Goal: Task Accomplishment & Management: Manage account settings

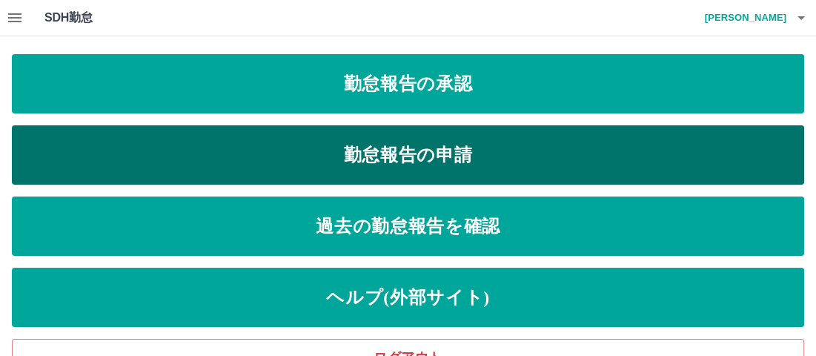
click at [409, 164] on link "勤怠報告の申請" at bounding box center [408, 154] width 792 height 59
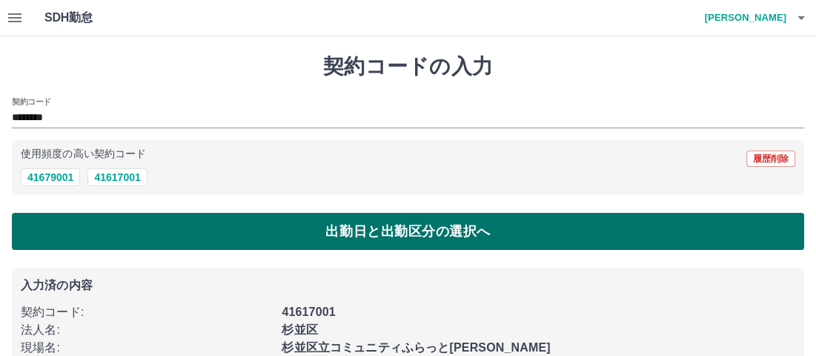
click at [106, 223] on button "出勤日と出勤区分の選択へ" at bounding box center [408, 231] width 792 height 37
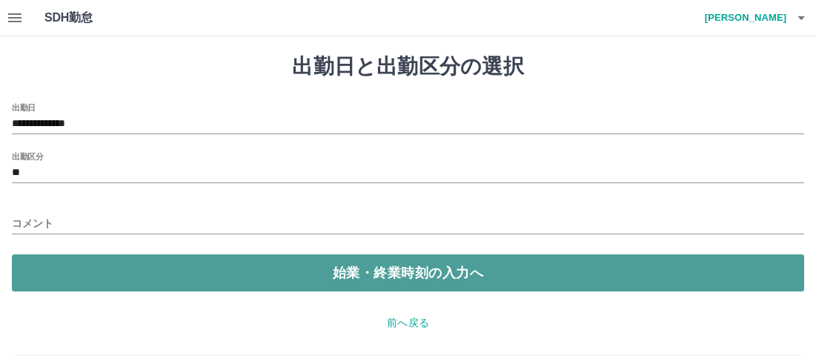
click at [98, 263] on button "始業・終業時刻の入力へ" at bounding box center [408, 272] width 792 height 37
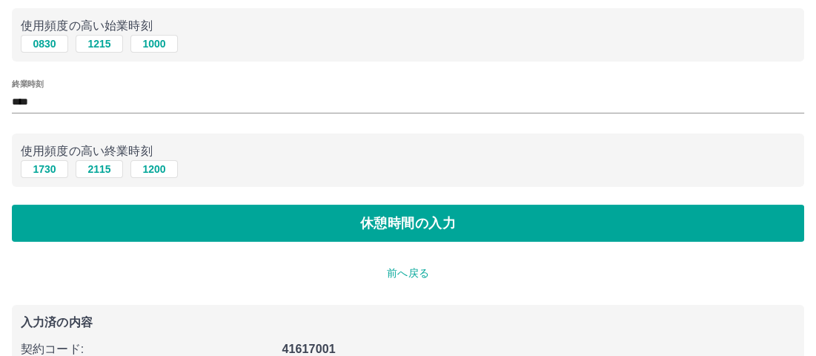
scroll to position [222, 0]
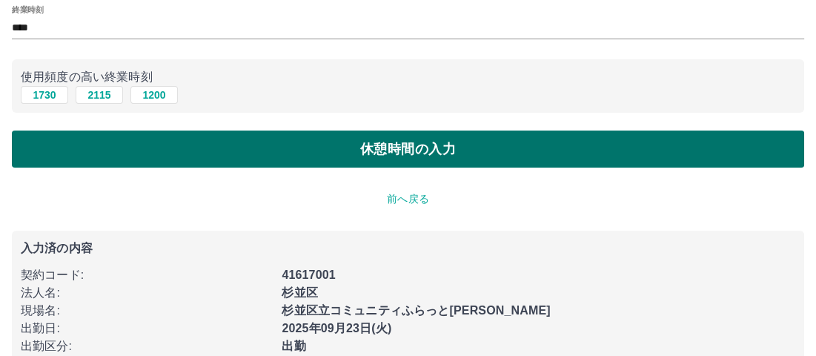
click at [368, 158] on button "休憩時間の入力" at bounding box center [408, 148] width 792 height 37
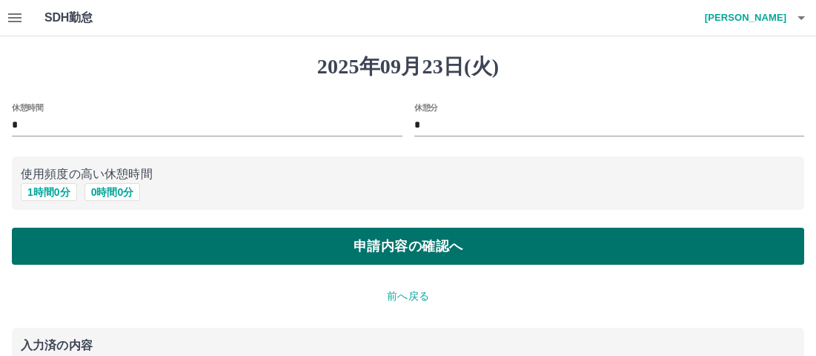
click at [296, 254] on button "申請内容の確認へ" at bounding box center [408, 245] width 792 height 37
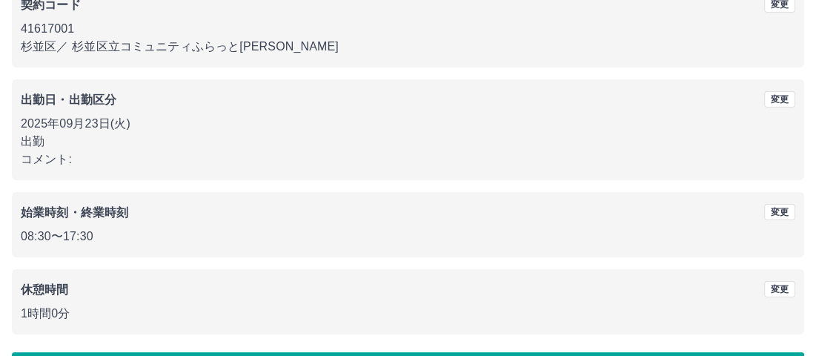
scroll to position [198, 0]
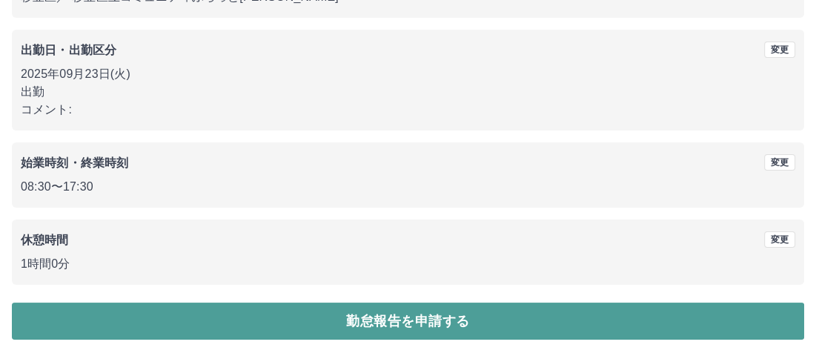
click at [302, 329] on button "勤怠報告を申請する" at bounding box center [408, 320] width 792 height 37
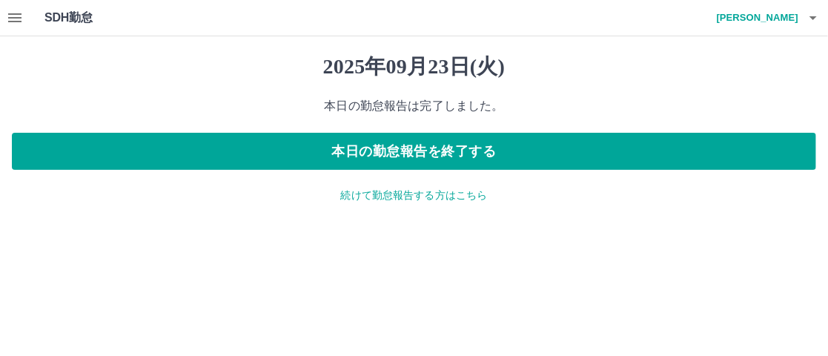
click at [7, 19] on icon "button" at bounding box center [15, 18] width 18 height 18
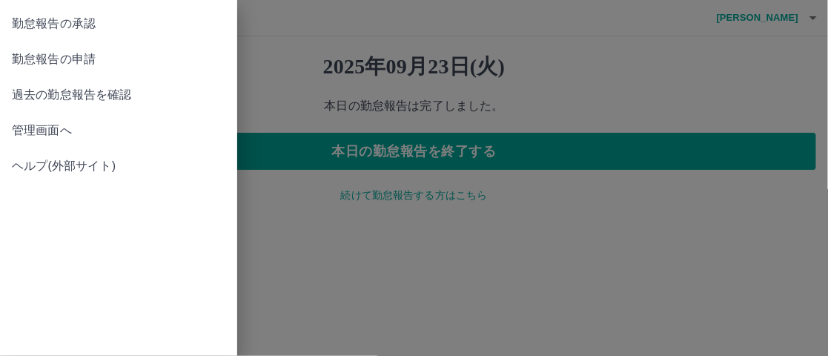
click at [77, 28] on span "勤怠報告の承認" at bounding box center [118, 24] width 213 height 18
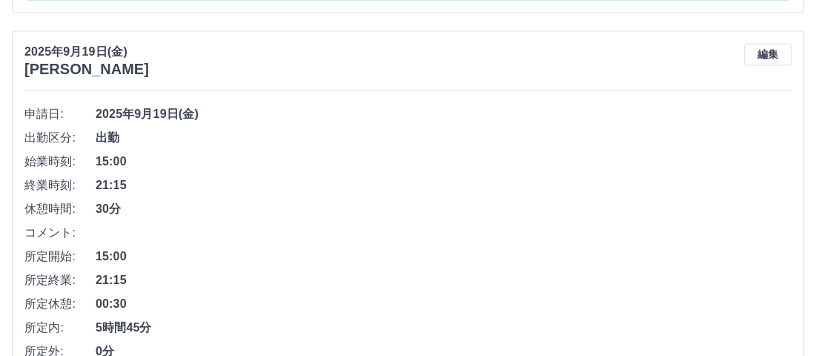
scroll to position [6743, 0]
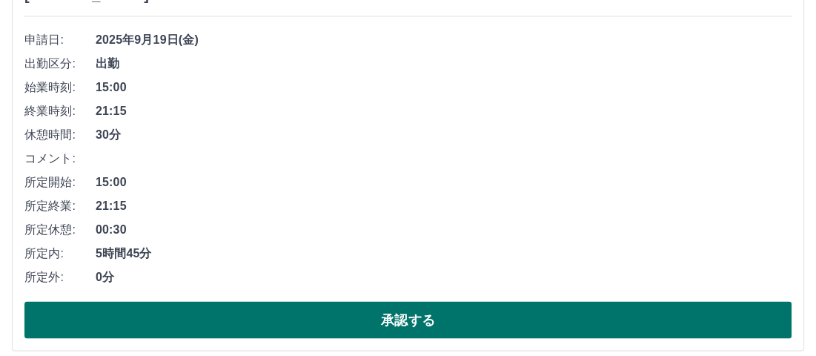
click at [191, 313] on button "承認する" at bounding box center [407, 319] width 767 height 37
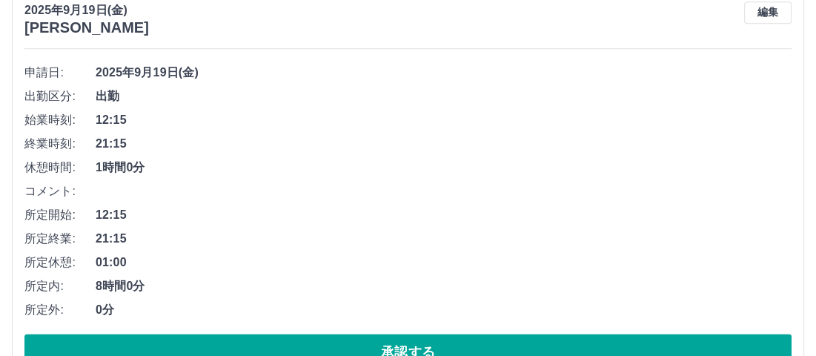
scroll to position [6372, 0]
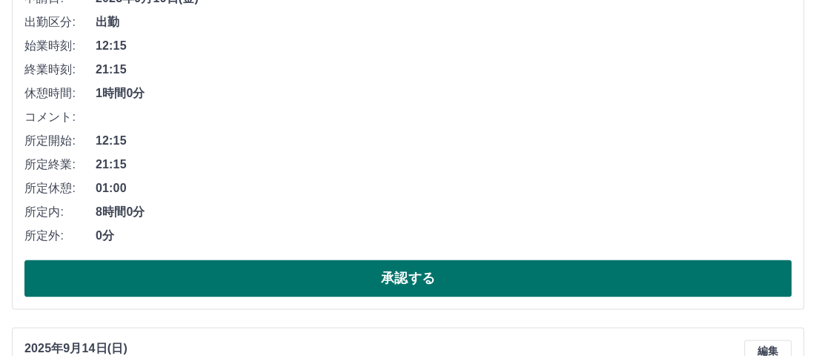
click at [173, 263] on button "承認する" at bounding box center [407, 277] width 767 height 37
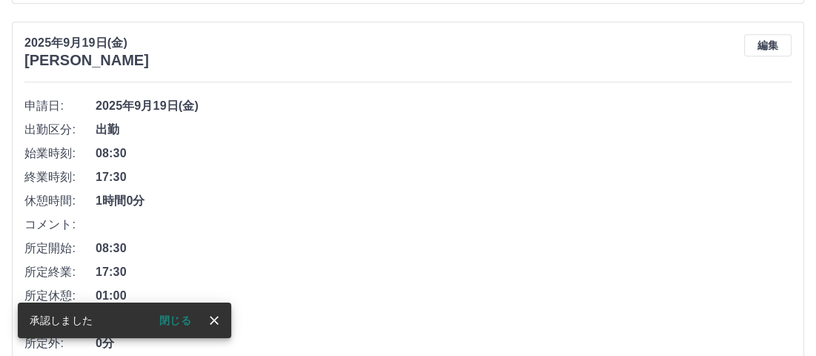
scroll to position [5927, 0]
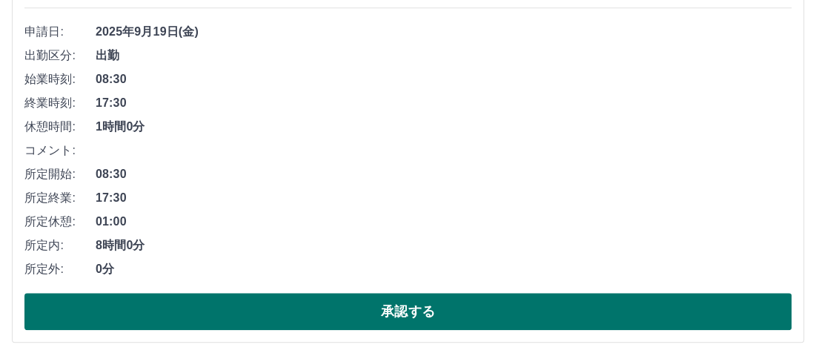
click at [304, 310] on button "承認する" at bounding box center [407, 311] width 767 height 37
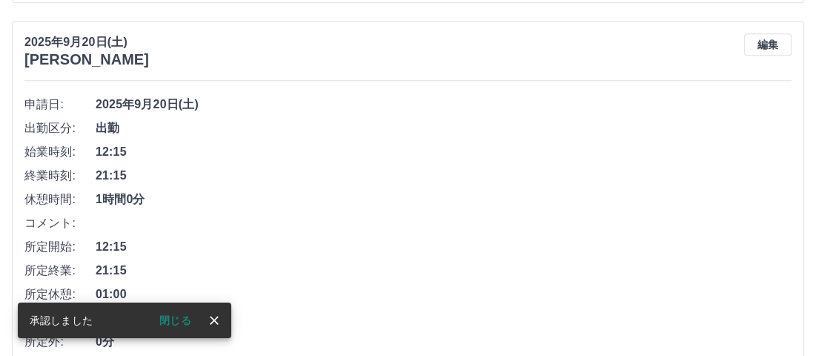
scroll to position [5516, 0]
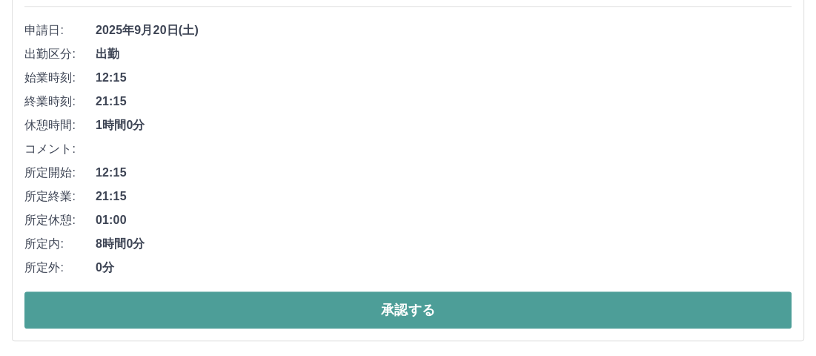
click at [224, 297] on button "承認する" at bounding box center [407, 309] width 767 height 37
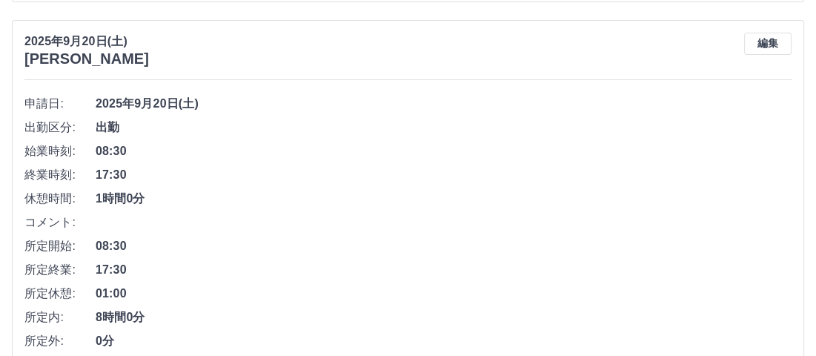
scroll to position [5104, 0]
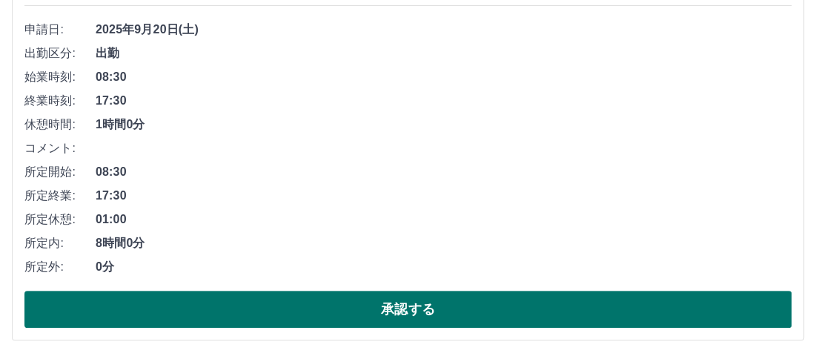
click at [242, 302] on button "承認する" at bounding box center [407, 308] width 767 height 37
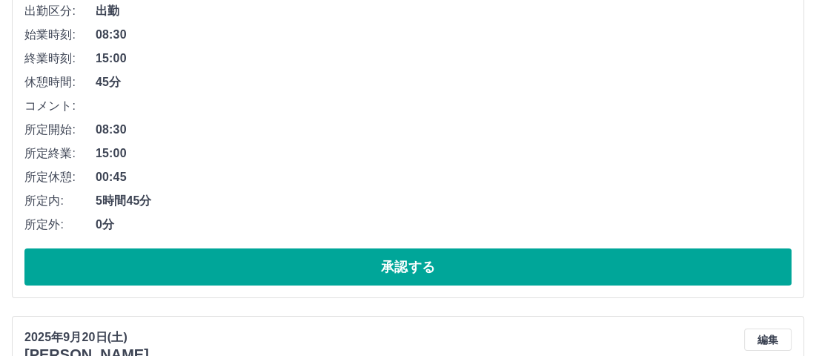
scroll to position [4544, 0]
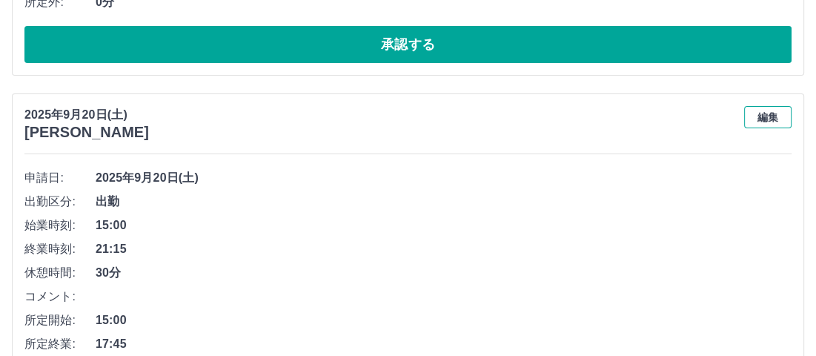
click at [769, 111] on button "編集" at bounding box center [767, 117] width 47 height 22
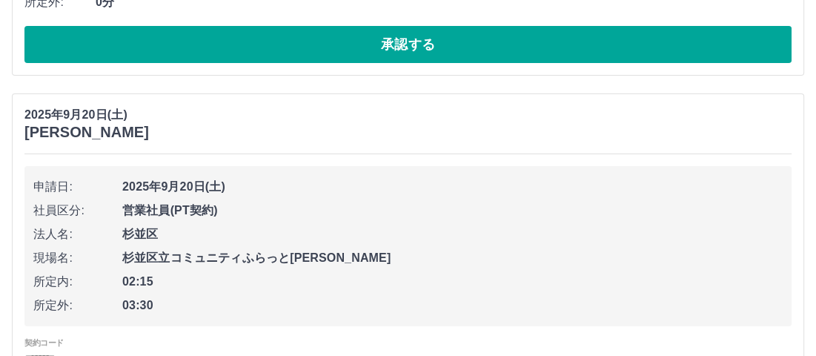
scroll to position [4692, 0]
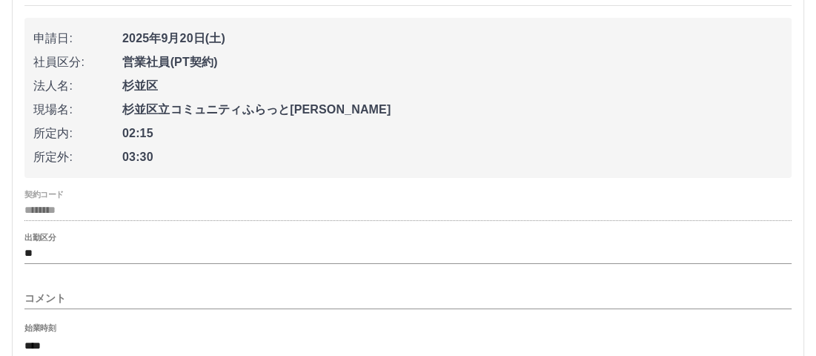
click at [183, 55] on span "営業社員(PT契約)" at bounding box center [452, 62] width 660 height 18
click at [184, 30] on span "2025年9月20日(土)" at bounding box center [452, 39] width 660 height 18
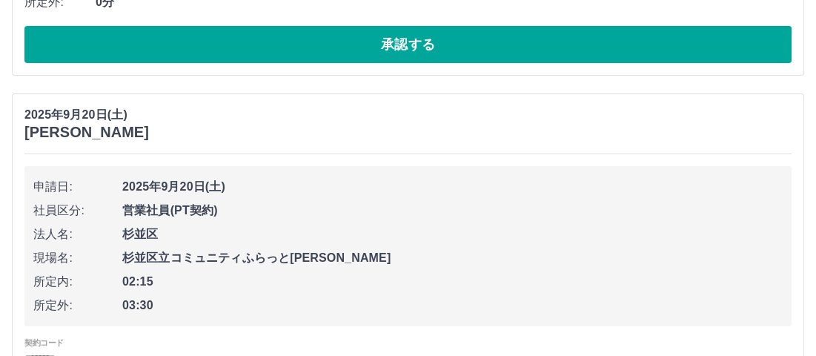
click at [82, 124] on h3 "[PERSON_NAME]" at bounding box center [86, 132] width 124 height 17
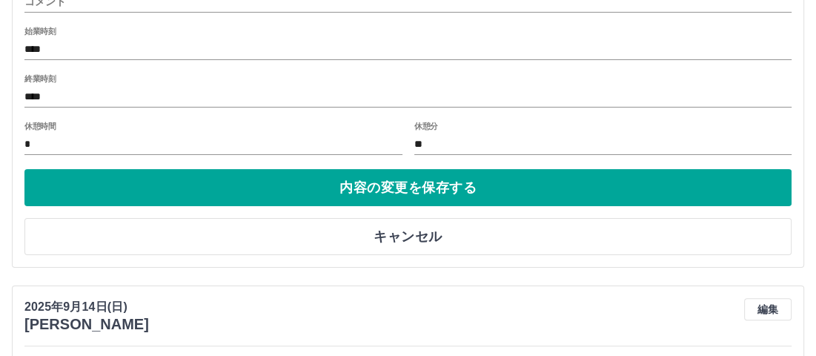
scroll to position [5063, 0]
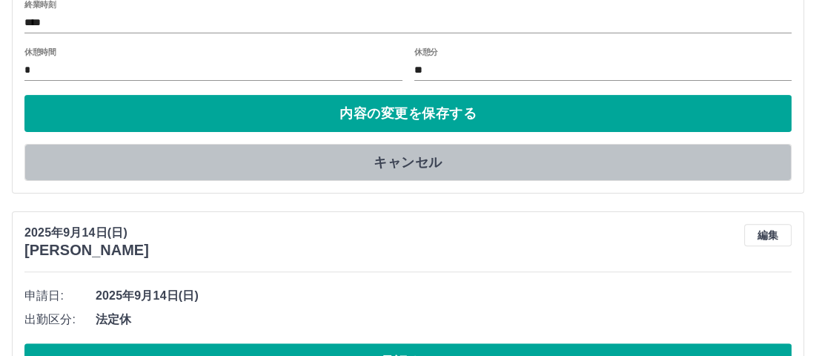
click at [247, 152] on button "キャンセル" at bounding box center [407, 162] width 767 height 37
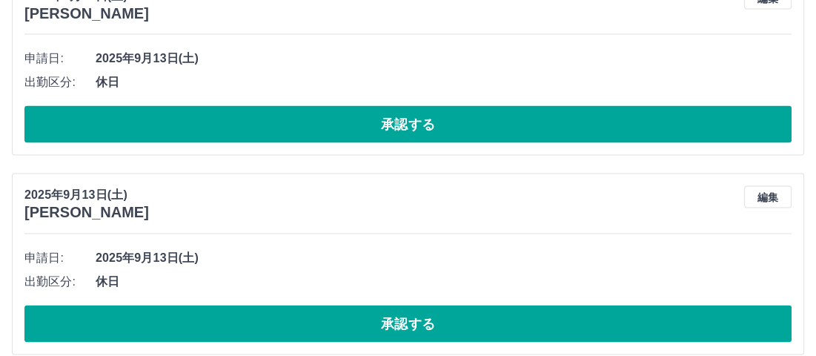
scroll to position [7321, 0]
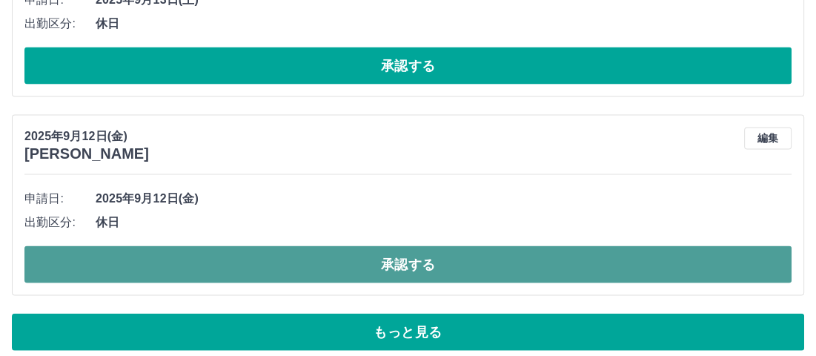
click at [411, 255] on button "承認する" at bounding box center [407, 264] width 767 height 37
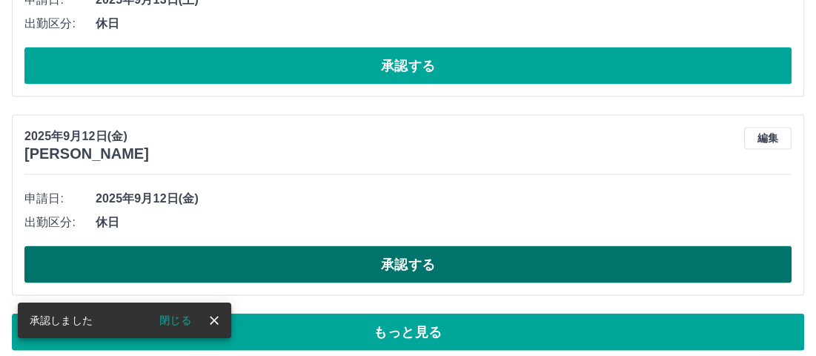
click at [413, 257] on button "承認する" at bounding box center [407, 264] width 767 height 37
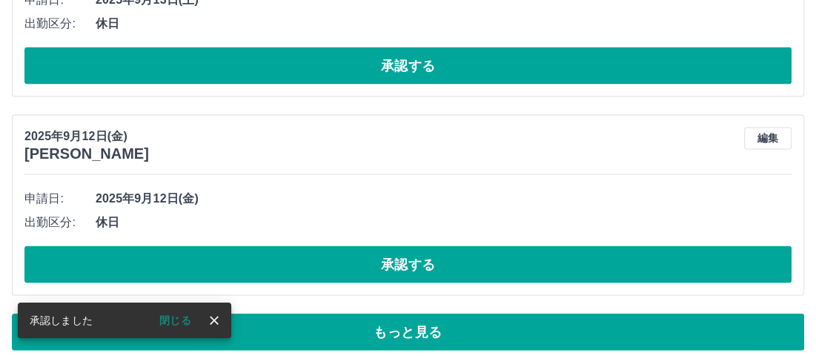
click at [413, 257] on button "承認する" at bounding box center [407, 264] width 767 height 37
click at [410, 257] on button "承認する" at bounding box center [407, 264] width 767 height 37
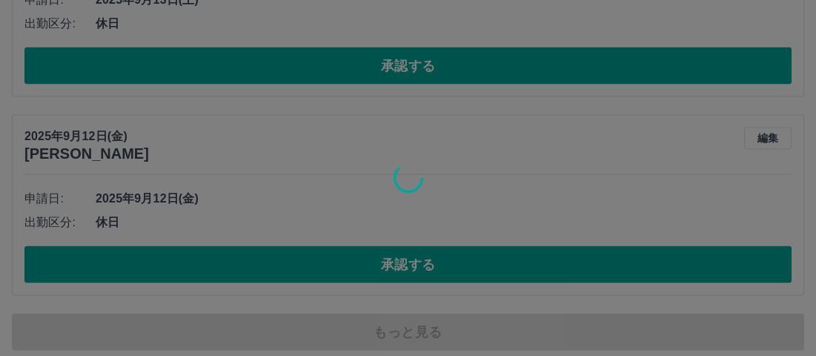
click at [410, 259] on div at bounding box center [408, 178] width 816 height 356
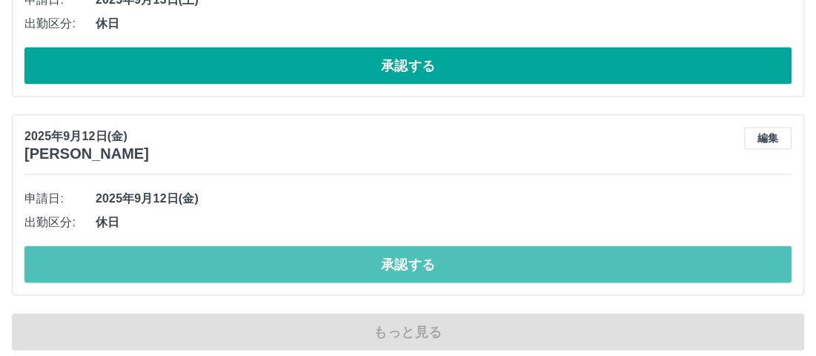
click at [410, 259] on button "承認する" at bounding box center [407, 264] width 767 height 37
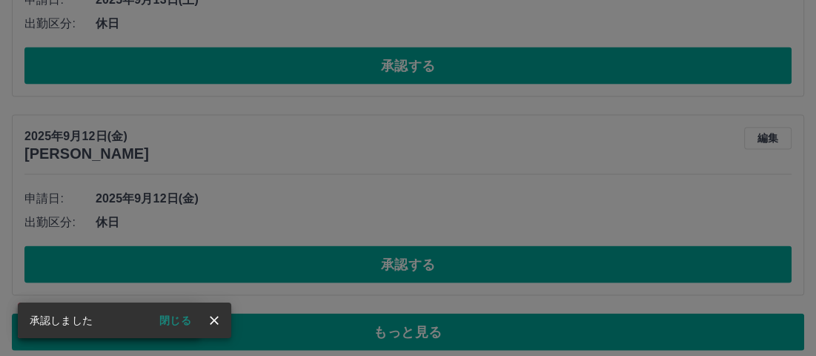
click at [408, 251] on div "承認権限がありません" at bounding box center [408, 178] width 816 height 356
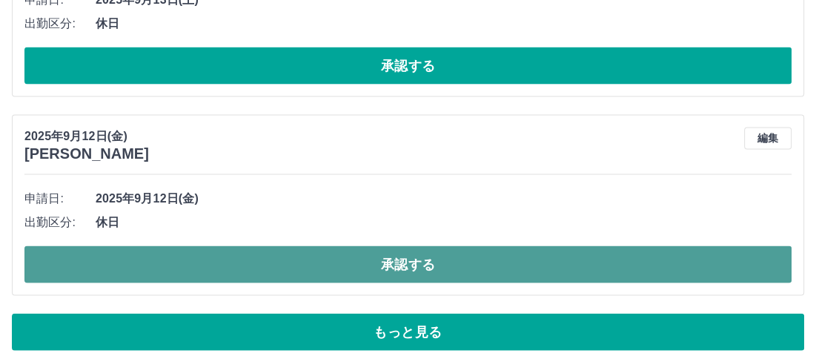
click at [385, 252] on button "承認する" at bounding box center [407, 264] width 767 height 37
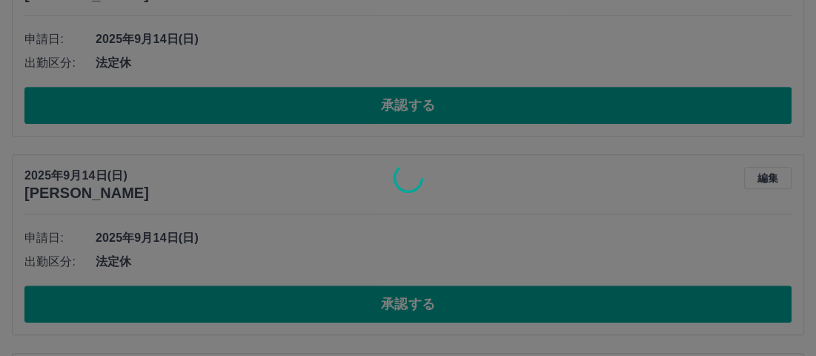
scroll to position [5247, 0]
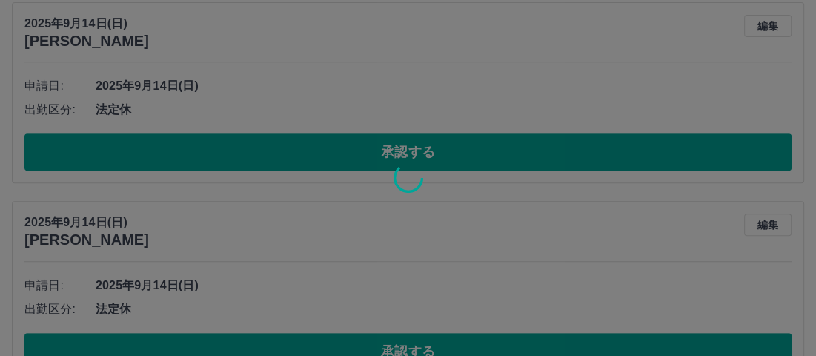
click at [405, 139] on div at bounding box center [408, 178] width 816 height 356
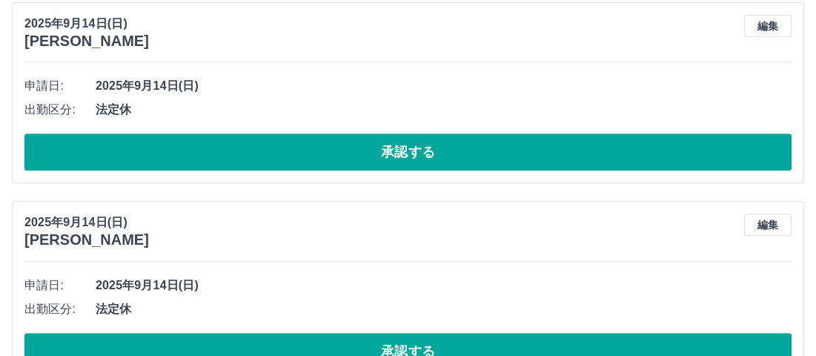
click at [405, 139] on button "承認する" at bounding box center [407, 151] width 767 height 37
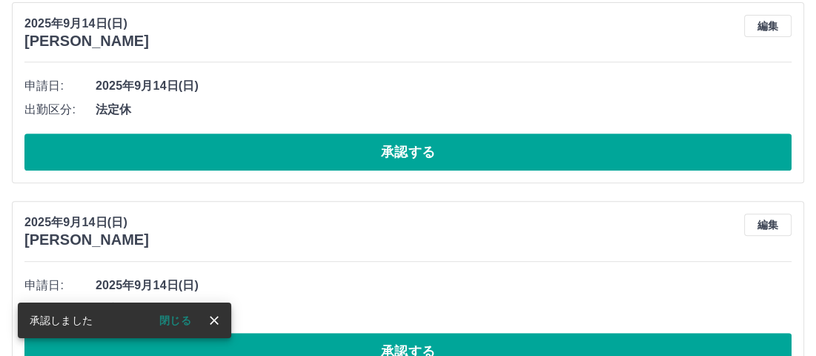
scroll to position [5395, 0]
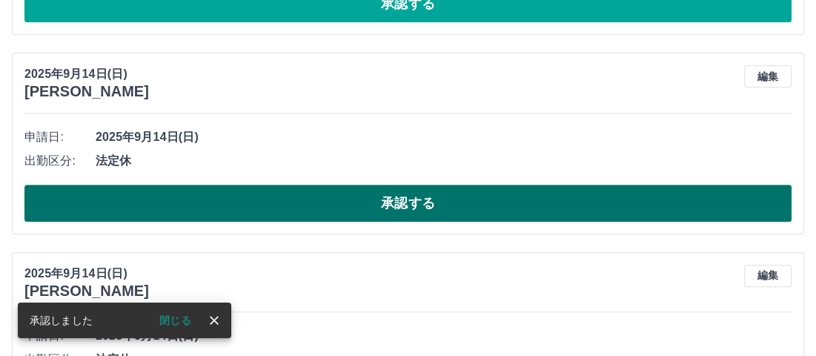
click at [407, 192] on button "承認する" at bounding box center [407, 202] width 767 height 37
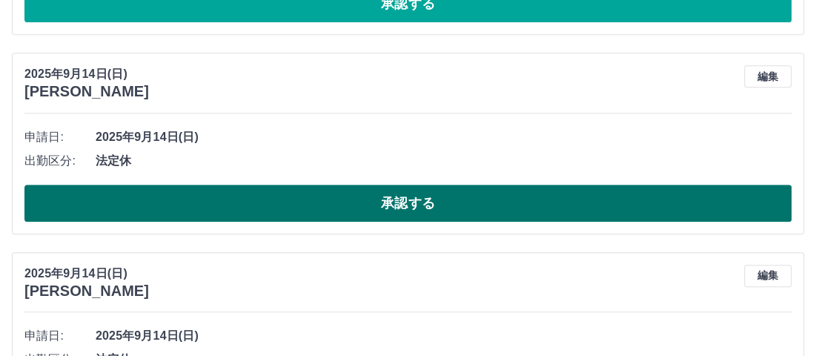
scroll to position [5543, 0]
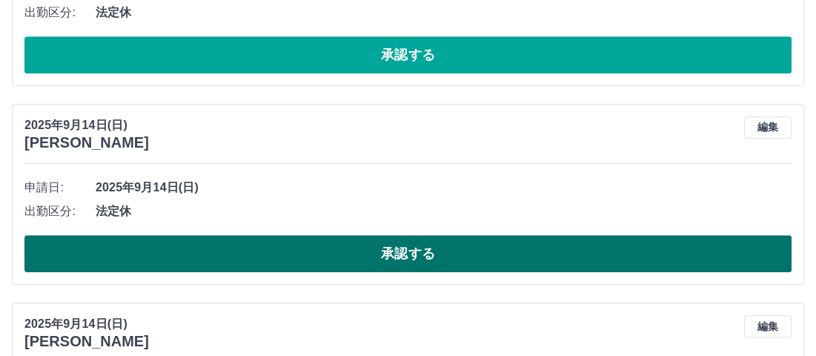
click at [385, 239] on button "承認する" at bounding box center [407, 253] width 767 height 37
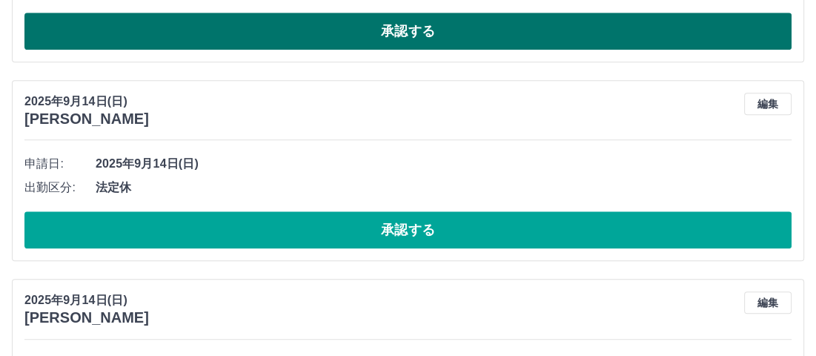
scroll to position [5568, 0]
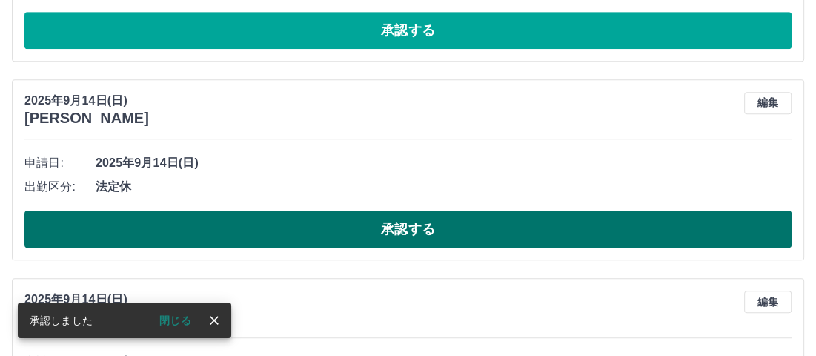
click at [394, 224] on button "承認する" at bounding box center [407, 228] width 767 height 37
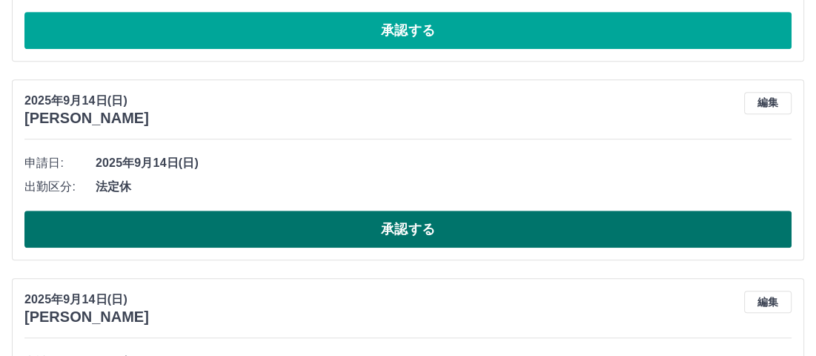
scroll to position [5790, 0]
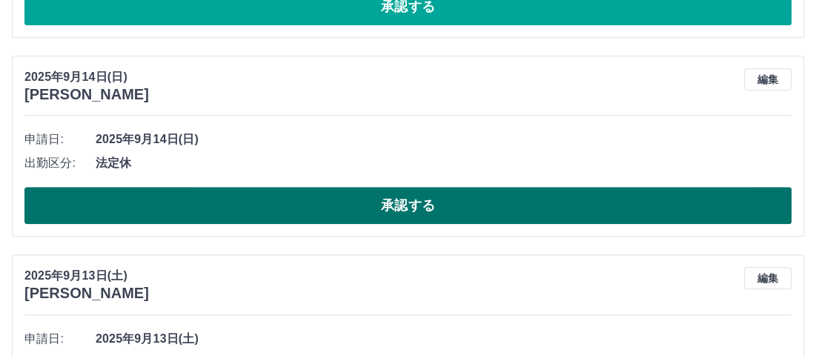
click at [406, 203] on button "承認する" at bounding box center [407, 205] width 767 height 37
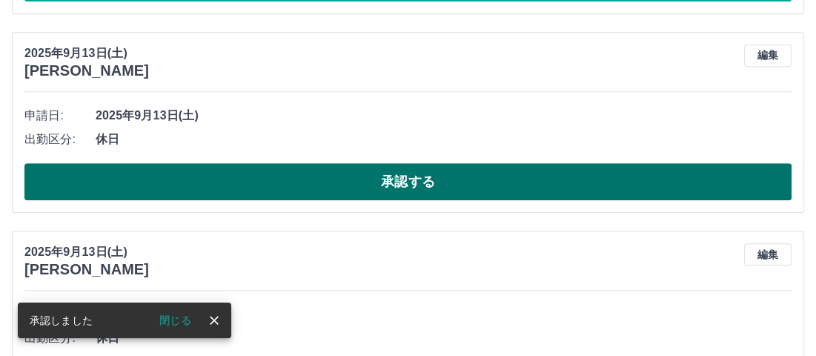
click at [408, 169] on button "承認する" at bounding box center [407, 181] width 767 height 37
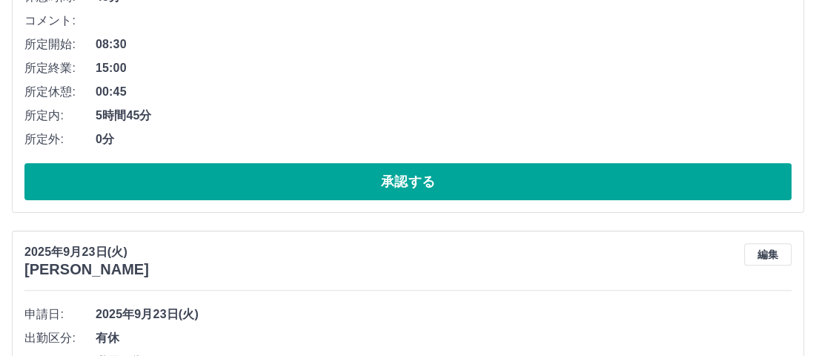
scroll to position [0, 0]
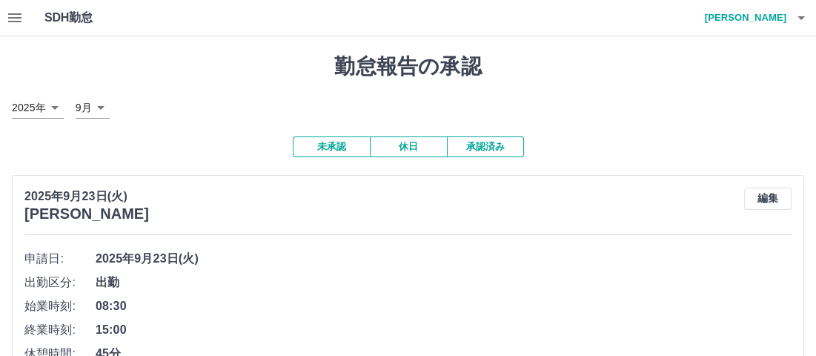
click at [397, 148] on button "休日" at bounding box center [408, 146] width 77 height 21
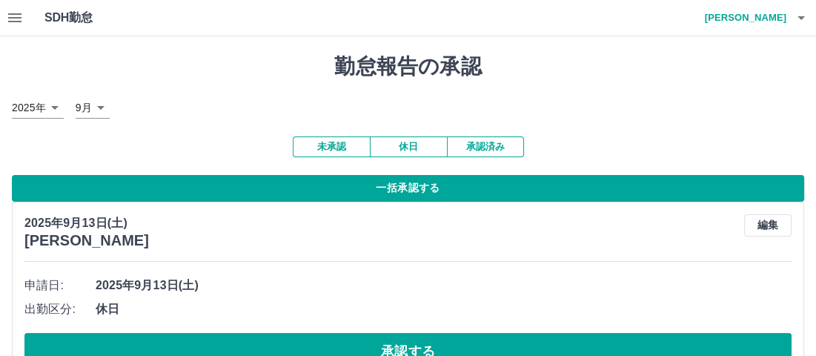
scroll to position [74, 0]
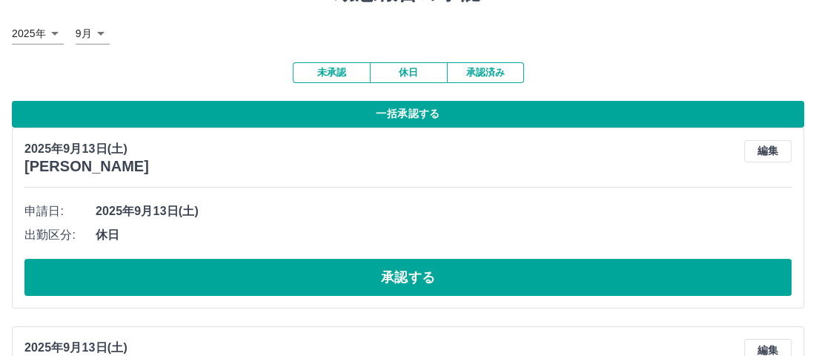
click at [394, 116] on button "一括承認する" at bounding box center [408, 114] width 792 height 27
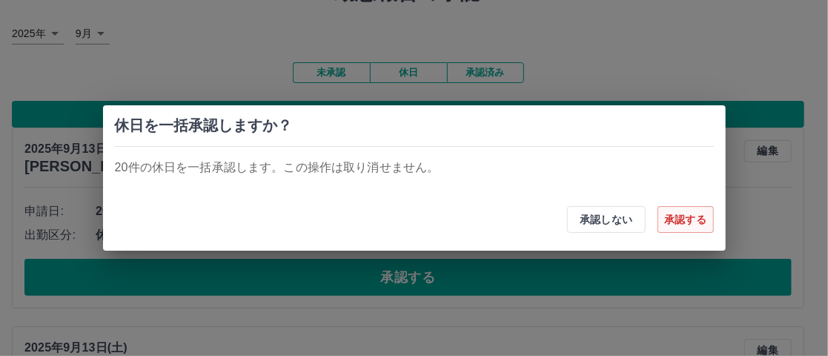
click at [687, 222] on button "承認する" at bounding box center [685, 219] width 56 height 27
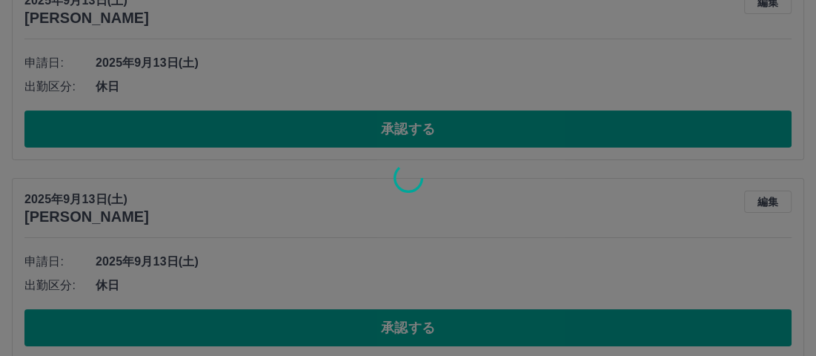
scroll to position [0, 0]
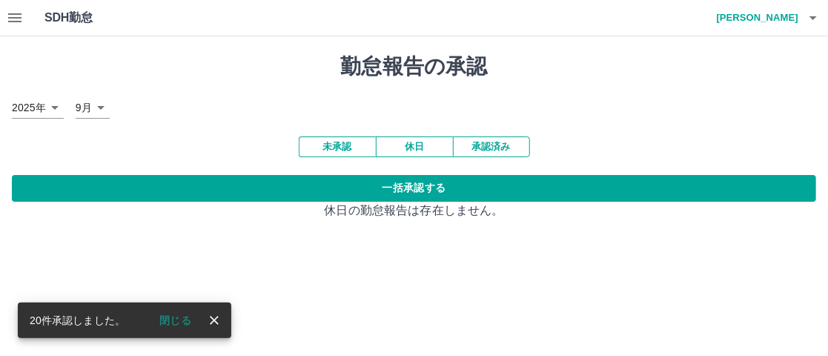
click at [325, 145] on button "未承認" at bounding box center [337, 146] width 77 height 21
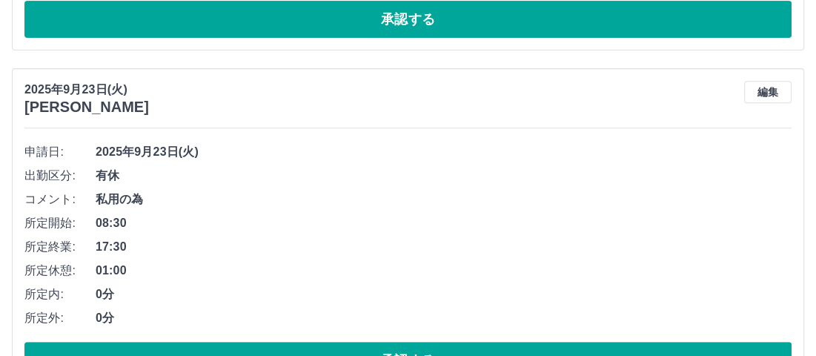
scroll to position [593, 0]
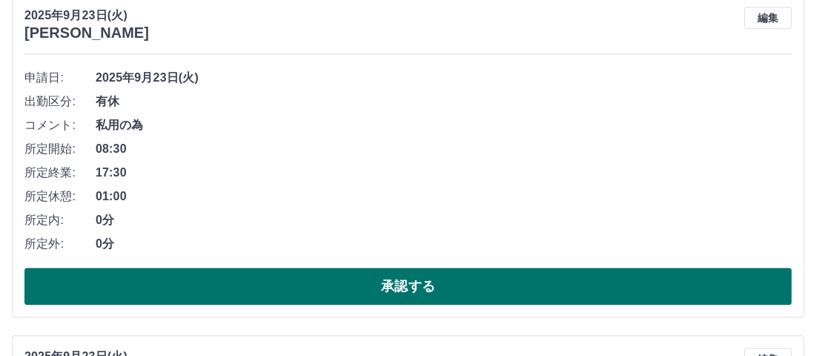
click at [402, 285] on button "承認する" at bounding box center [407, 285] width 767 height 37
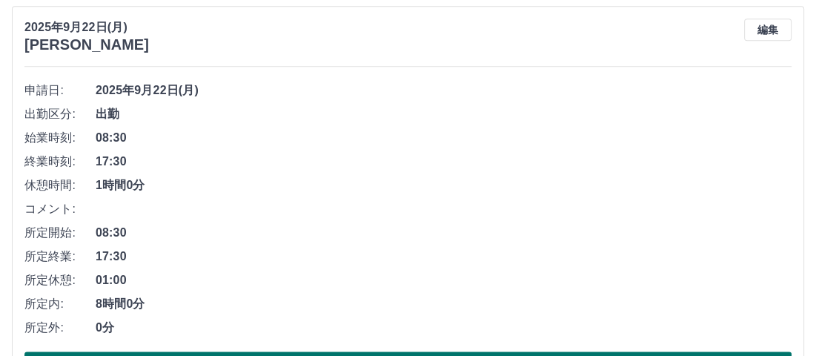
scroll to position [1141, 0]
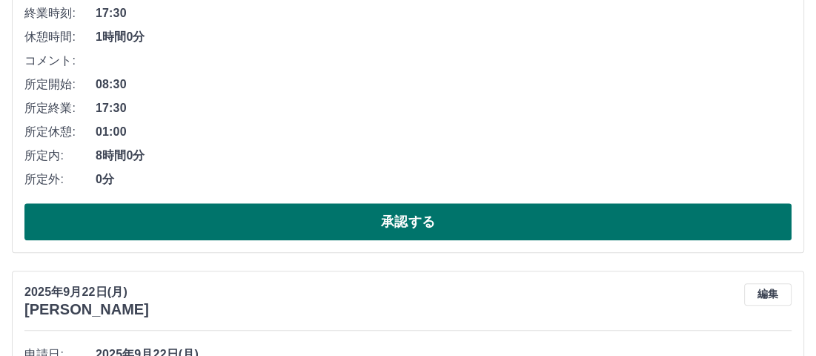
click at [307, 217] on button "承認する" at bounding box center [407, 221] width 767 height 37
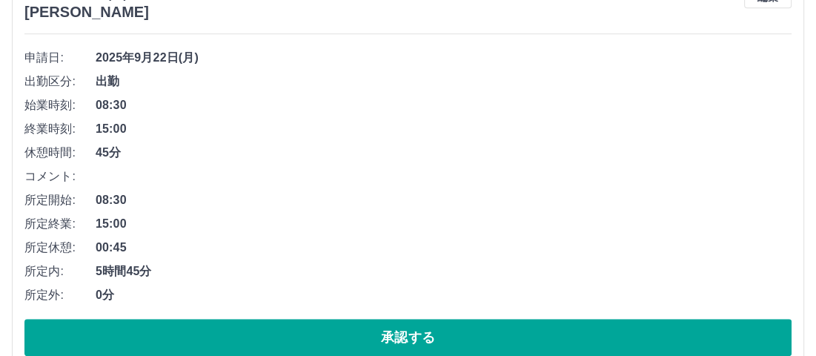
scroll to position [1100, 0]
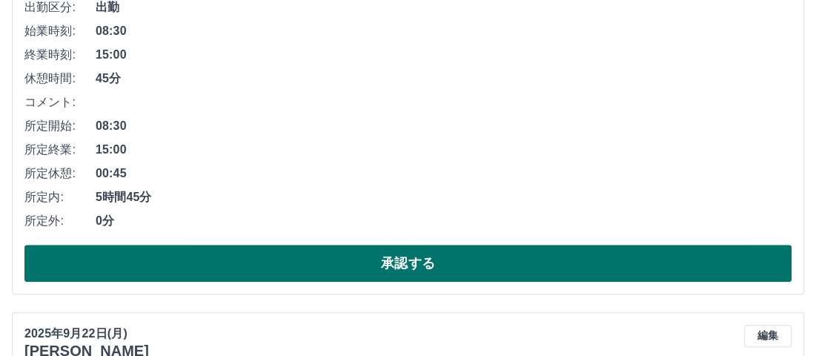
click at [300, 273] on button "承認する" at bounding box center [407, 263] width 767 height 37
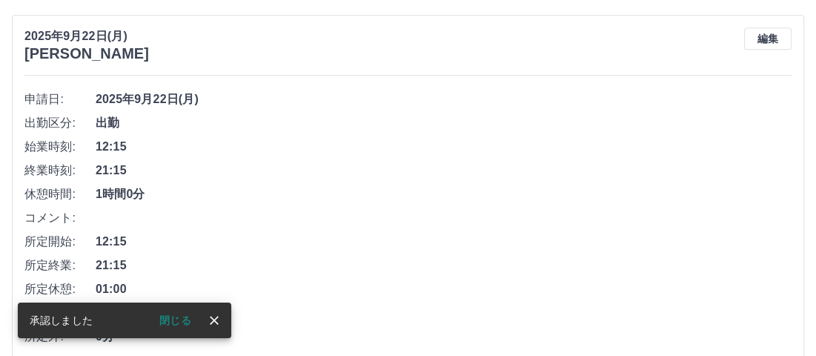
scroll to position [1132, 0]
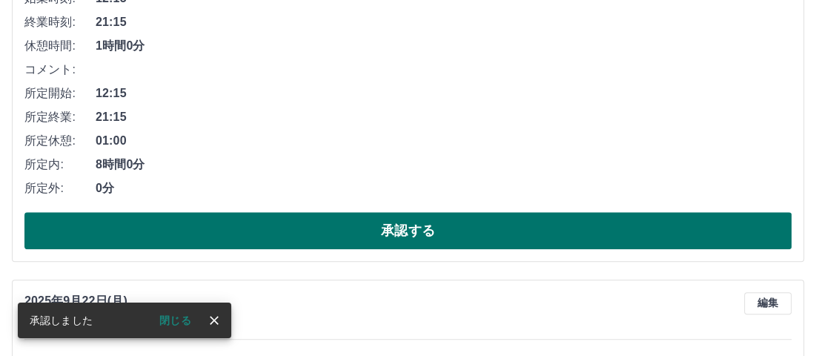
click at [296, 225] on button "承認する" at bounding box center [407, 230] width 767 height 37
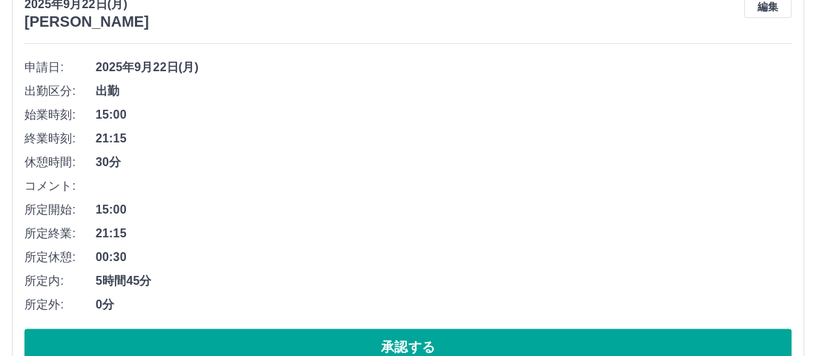
scroll to position [1164, 0]
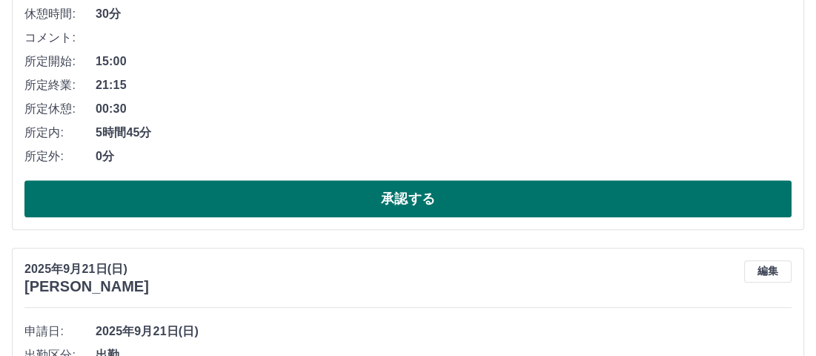
click at [317, 199] on button "承認する" at bounding box center [407, 198] width 767 height 37
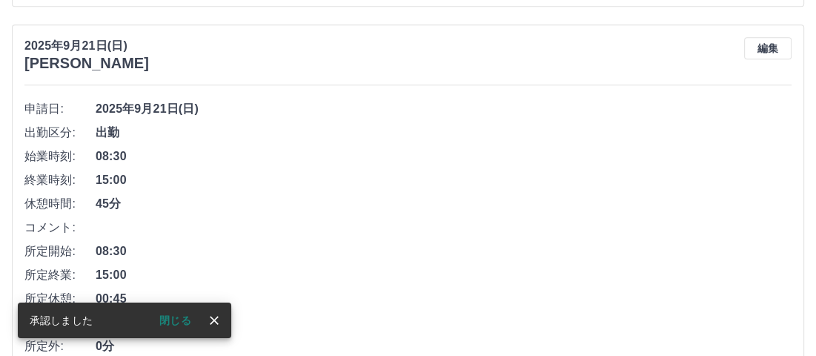
scroll to position [1048, 0]
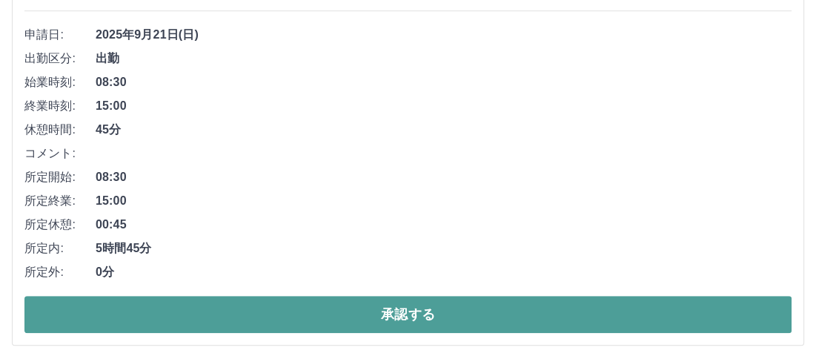
click at [317, 319] on button "承認する" at bounding box center [407, 314] width 767 height 37
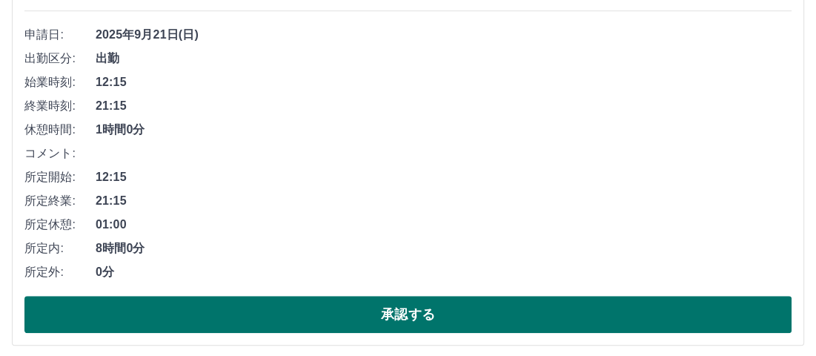
click at [270, 305] on button "承認する" at bounding box center [407, 314] width 767 height 37
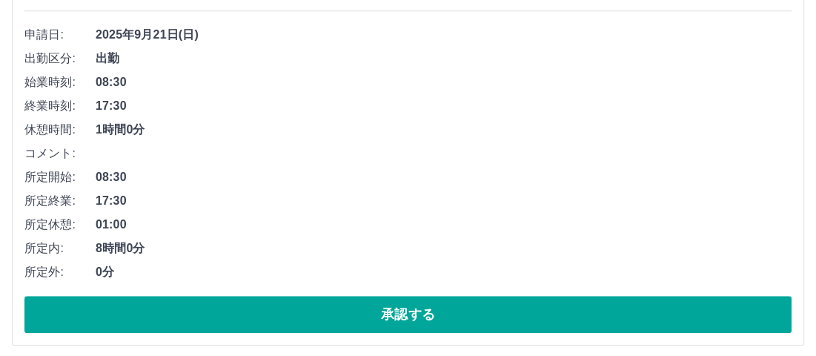
scroll to position [1123, 0]
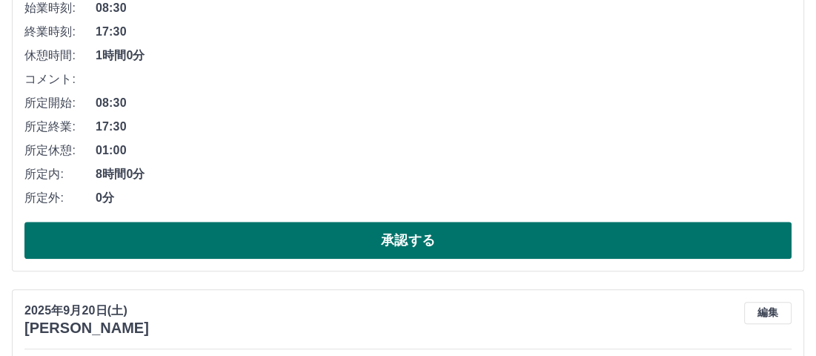
click at [316, 236] on button "承認する" at bounding box center [407, 240] width 767 height 37
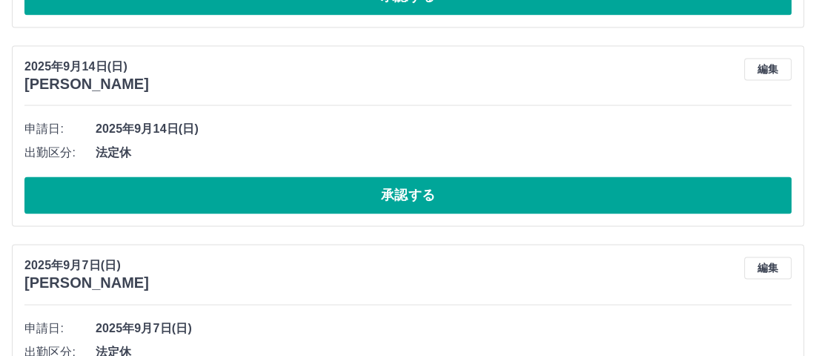
scroll to position [1863, 0]
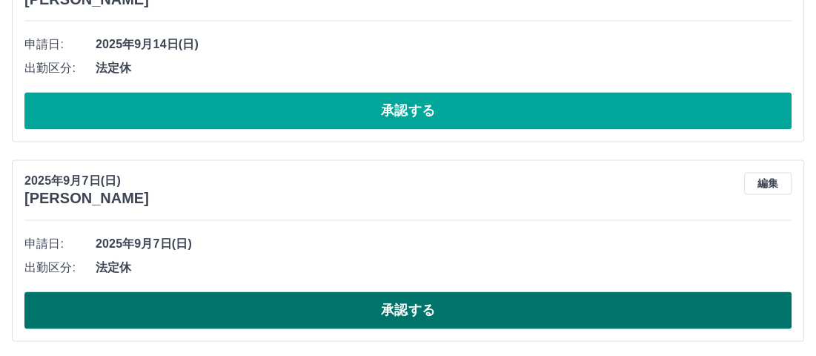
click at [413, 314] on button "承認する" at bounding box center [407, 309] width 767 height 37
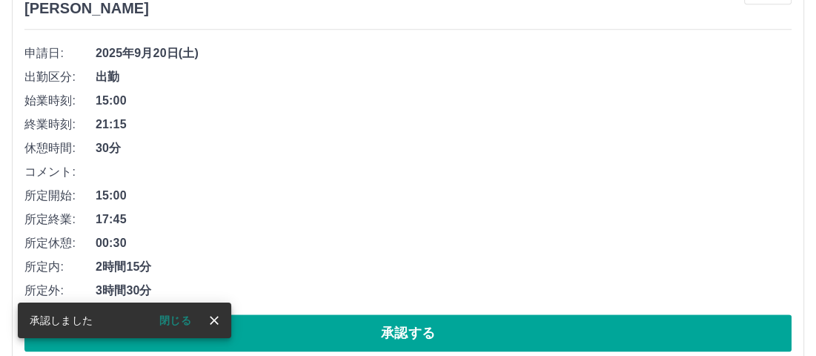
scroll to position [1664, 0]
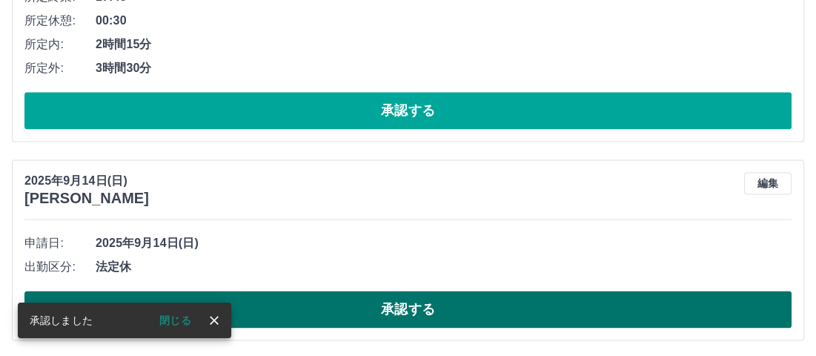
click at [372, 318] on button "承認する" at bounding box center [407, 308] width 767 height 37
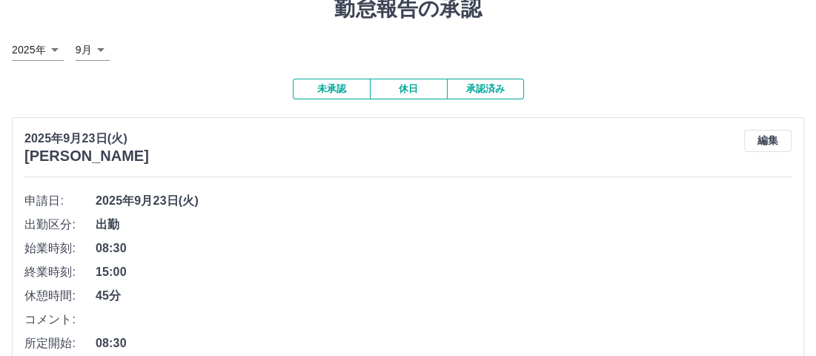
scroll to position [0, 0]
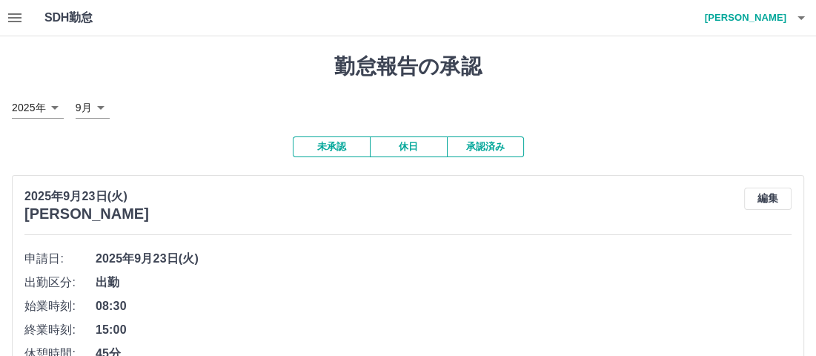
click at [10, 21] on icon "button" at bounding box center [14, 17] width 13 height 9
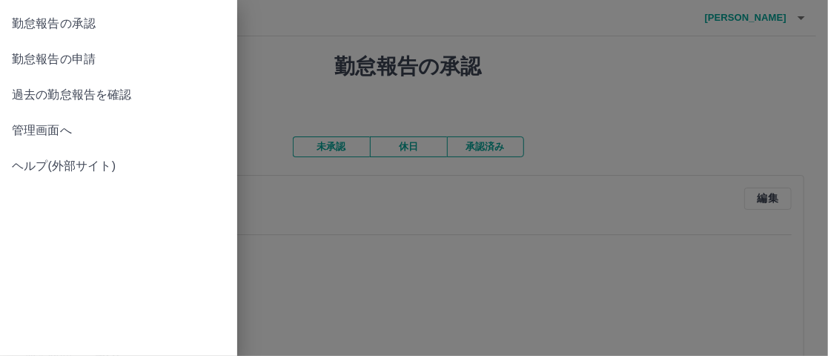
click at [35, 122] on span "管理画面へ" at bounding box center [118, 131] width 213 height 18
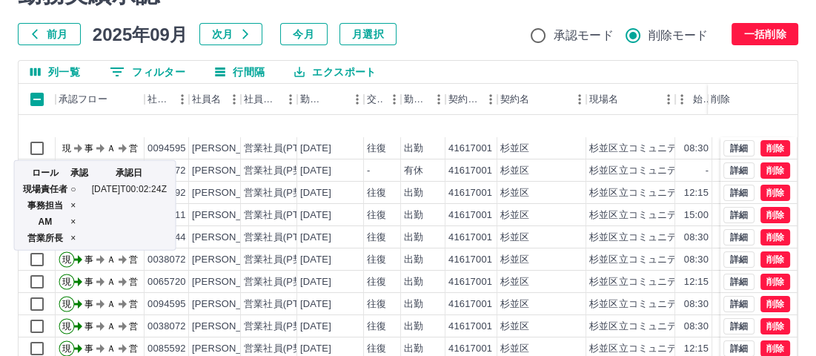
scroll to position [76, 0]
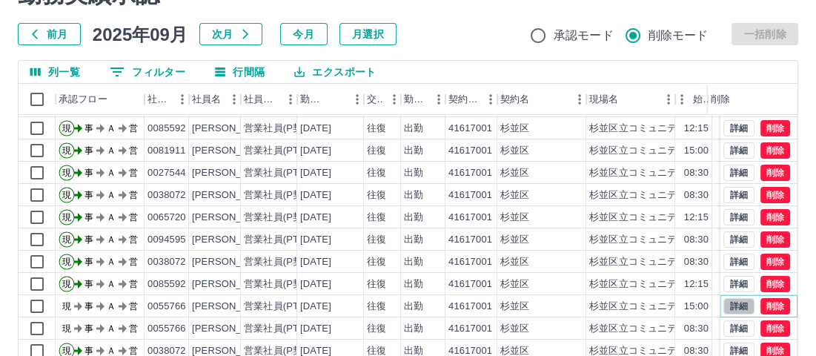
click at [725, 298] on button "詳細" at bounding box center [738, 306] width 31 height 16
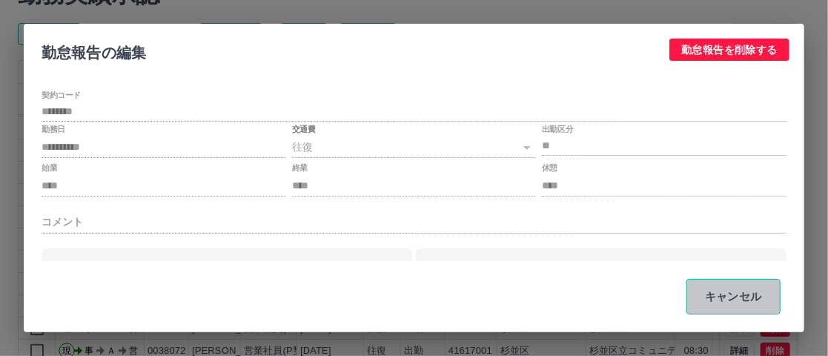
click at [737, 290] on button "キャンセル" at bounding box center [733, 297] width 94 height 36
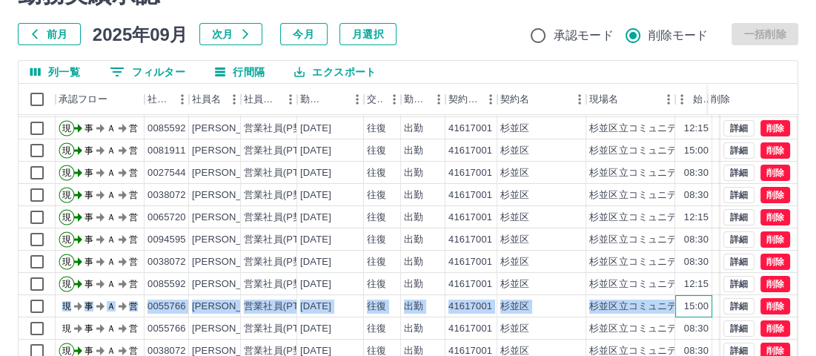
click at [50, 295] on div "現 事 Ａ 営 0055766 [PERSON_NAME] 営業社員(PT契約) [DATE] 往復 出勤 41617001 [GEOGRAPHIC_DATA…" at bounding box center [469, 306] width 901 height 22
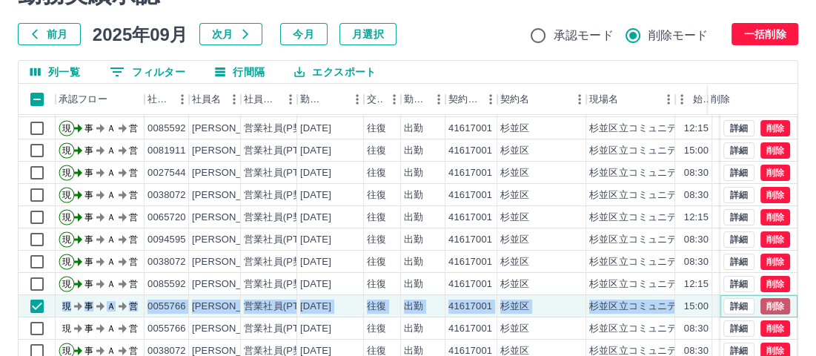
click at [762, 298] on button "削除" at bounding box center [775, 306] width 30 height 16
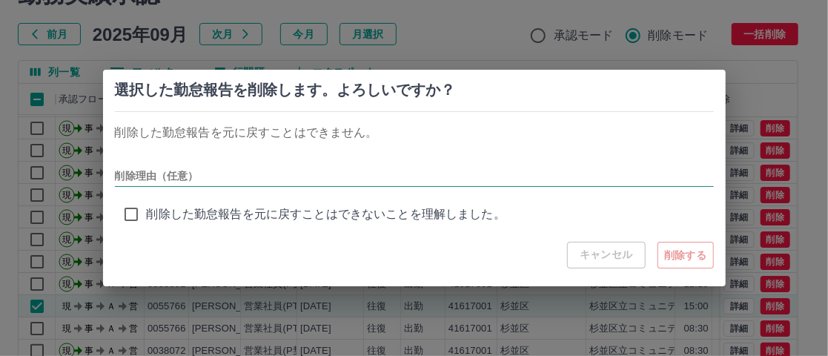
click at [206, 171] on input "削除理由（任意）" at bounding box center [414, 175] width 599 height 21
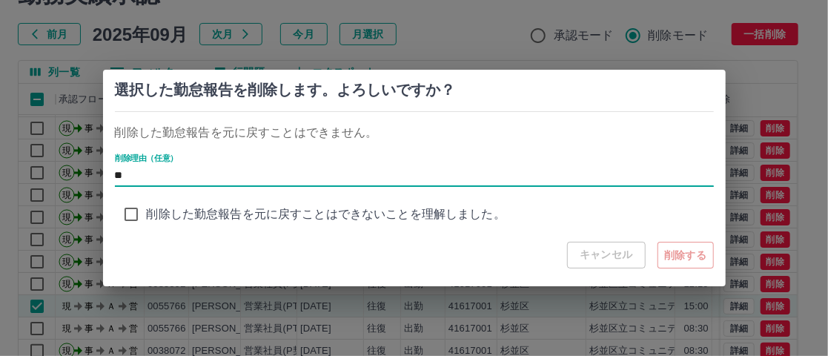
type input "*"
type input "****"
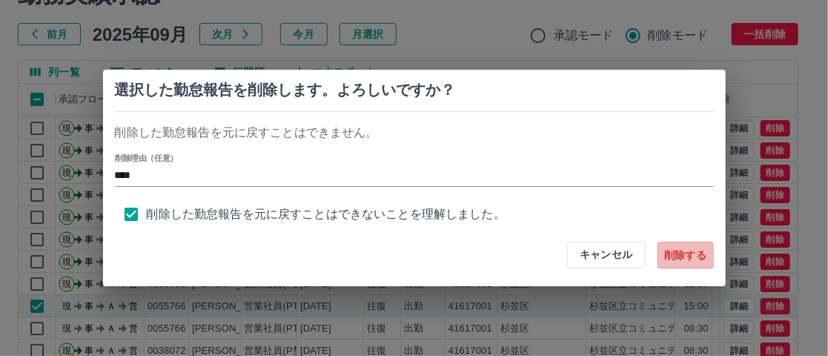
click at [688, 256] on button "削除する" at bounding box center [685, 255] width 56 height 27
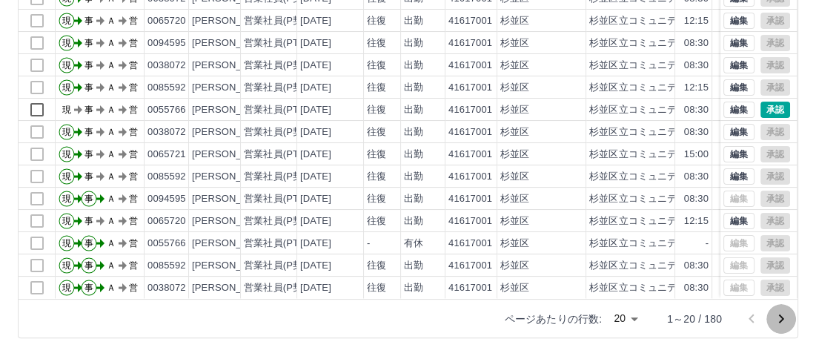
click at [779, 314] on icon "次のページへ" at bounding box center [781, 318] width 5 height 9
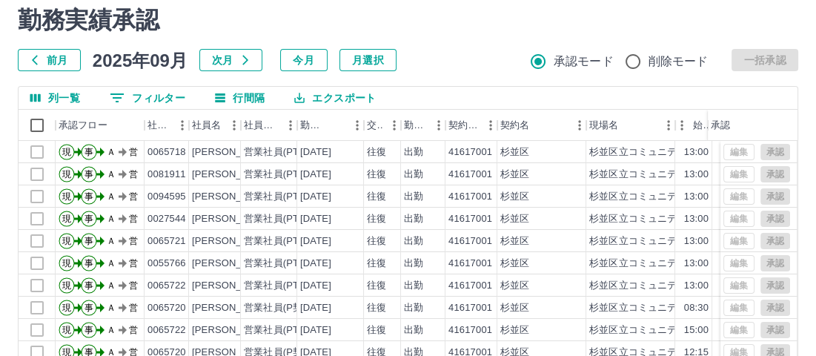
scroll to position [270, 0]
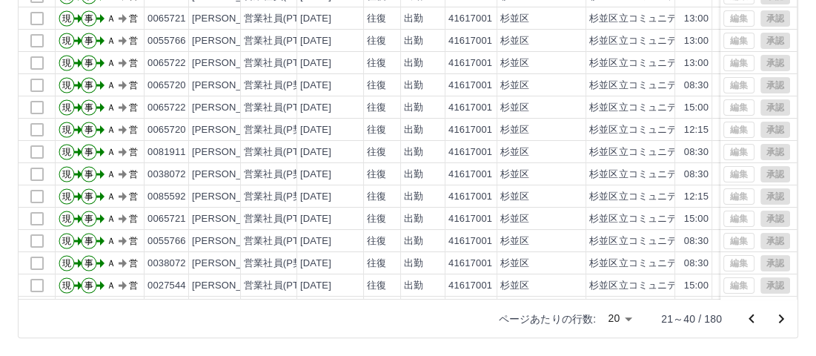
click at [748, 319] on icon "前のページへ" at bounding box center [751, 319] width 18 height 18
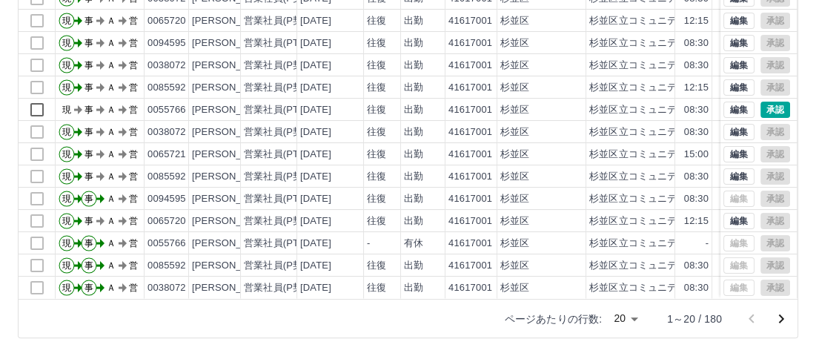
scroll to position [76, 0]
click at [784, 316] on icon "次のページへ" at bounding box center [781, 319] width 18 height 18
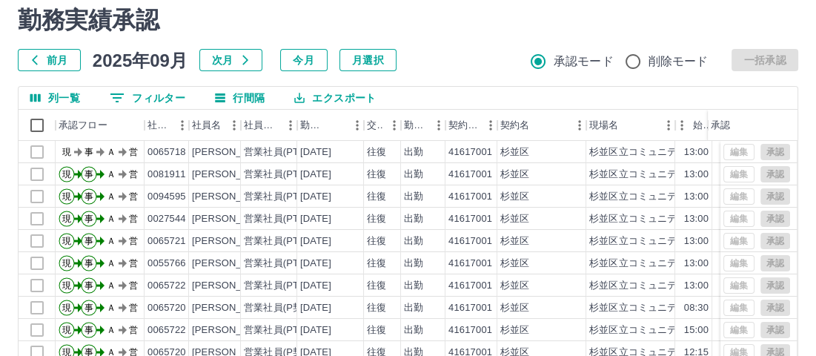
scroll to position [0, 0]
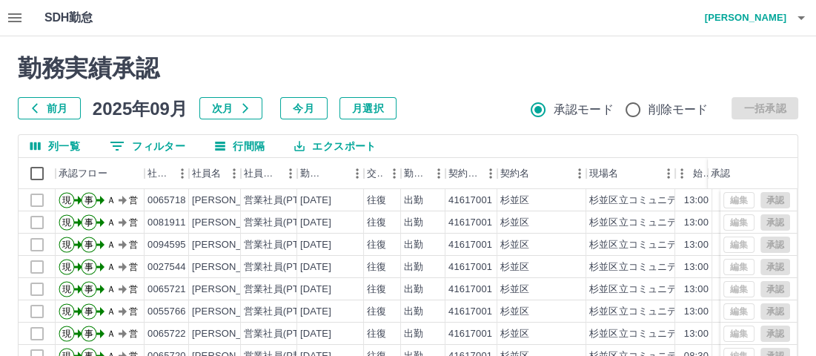
click at [16, 17] on icon "button" at bounding box center [14, 17] width 13 height 9
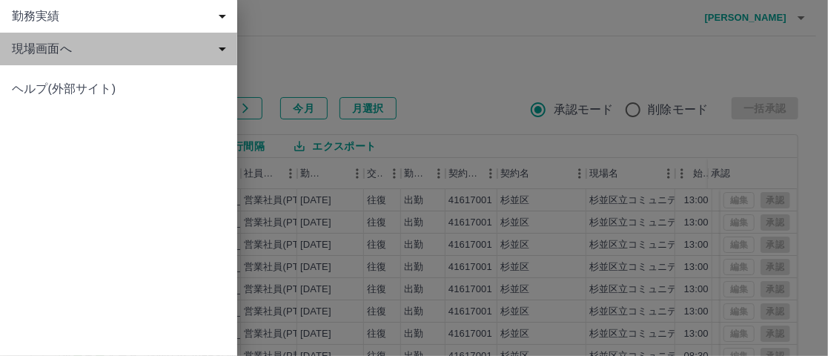
click at [29, 50] on span "現場画面へ" at bounding box center [121, 49] width 219 height 18
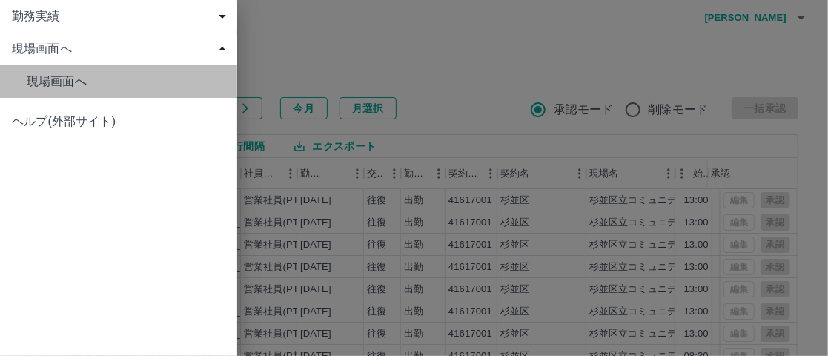
click at [44, 73] on span "現場画面へ" at bounding box center [126, 82] width 199 height 18
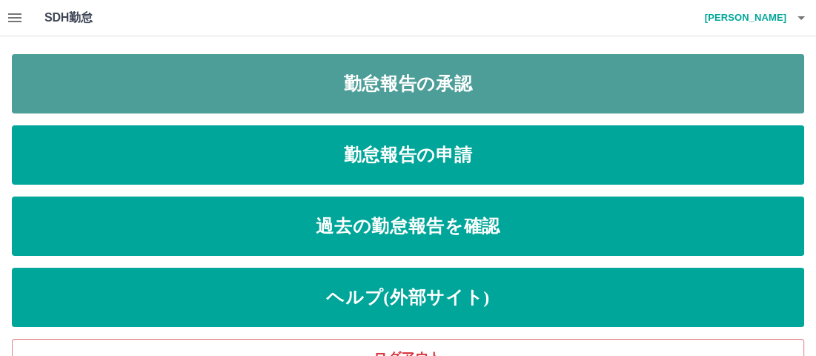
click at [411, 61] on link "勤怠報告の承認" at bounding box center [408, 83] width 792 height 59
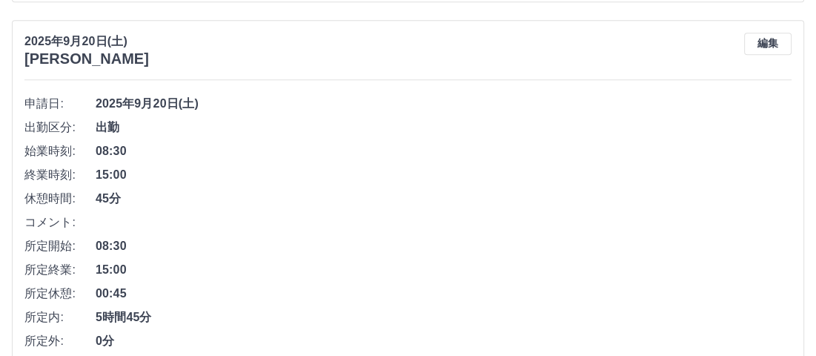
scroll to position [1466, 0]
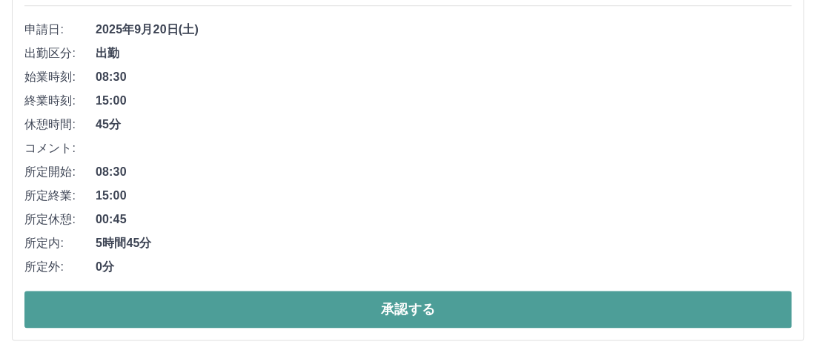
click at [382, 294] on button "承認する" at bounding box center [407, 308] width 767 height 37
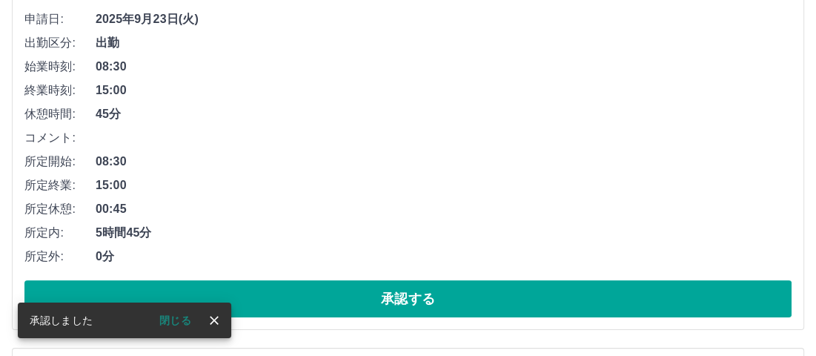
scroll to position [0, 0]
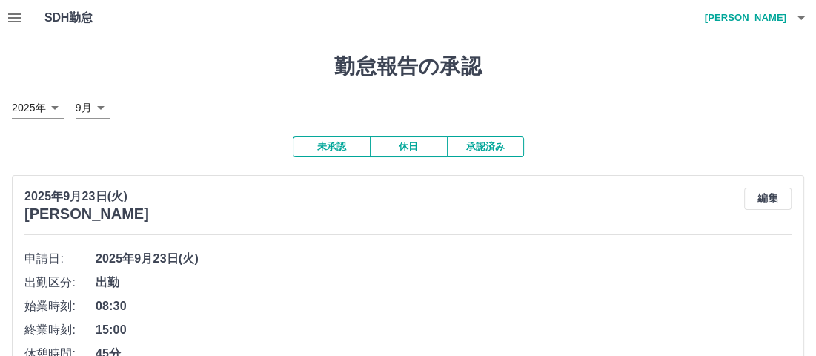
click at [492, 146] on button "承認済み" at bounding box center [485, 146] width 77 height 21
click at [333, 147] on button "未承認" at bounding box center [331, 146] width 77 height 21
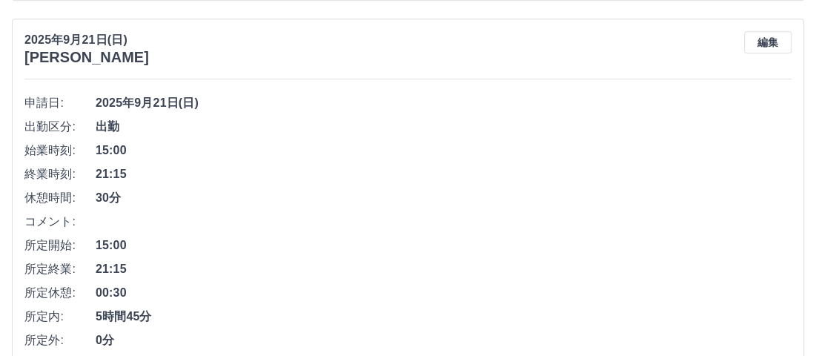
scroll to position [1054, 0]
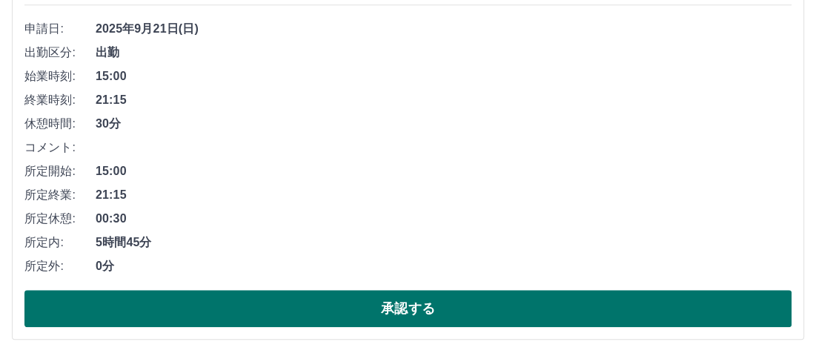
click at [329, 305] on button "承認する" at bounding box center [407, 308] width 767 height 37
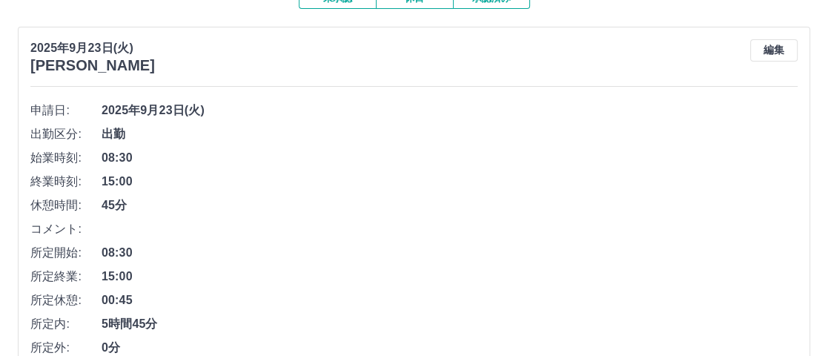
scroll to position [0, 0]
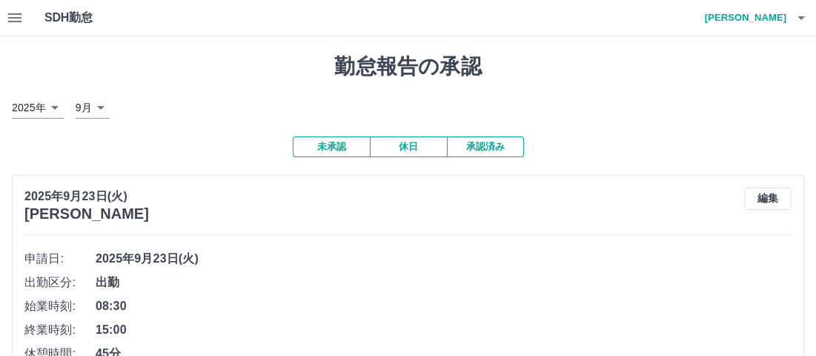
click at [755, 16] on h4 "[PERSON_NAME]" at bounding box center [741, 18] width 89 height 36
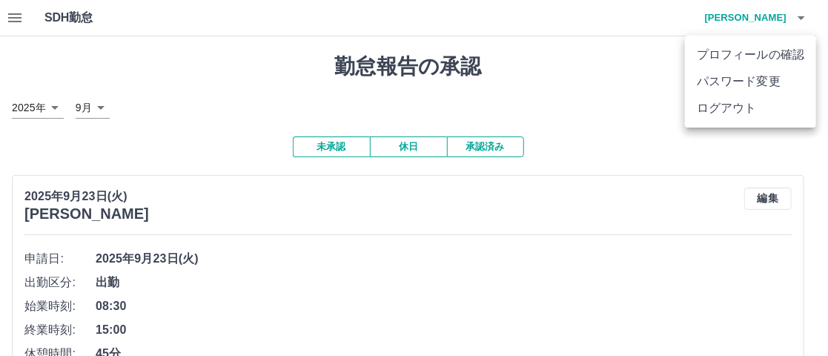
click at [737, 112] on li "ログアウト" at bounding box center [750, 108] width 131 height 27
